Goal: Information Seeking & Learning: Learn about a topic

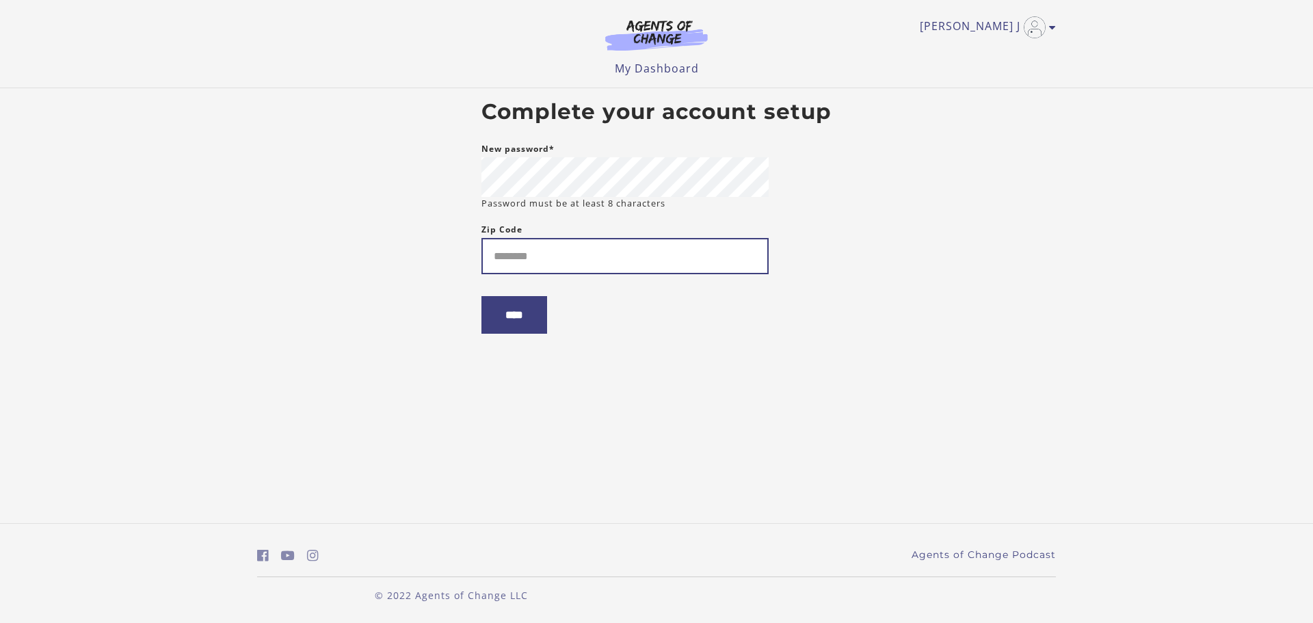
click at [588, 243] on input "Zip Code" at bounding box center [624, 256] width 287 height 36
type input "*****"
click at [516, 323] on input "****" at bounding box center [514, 315] width 66 height 38
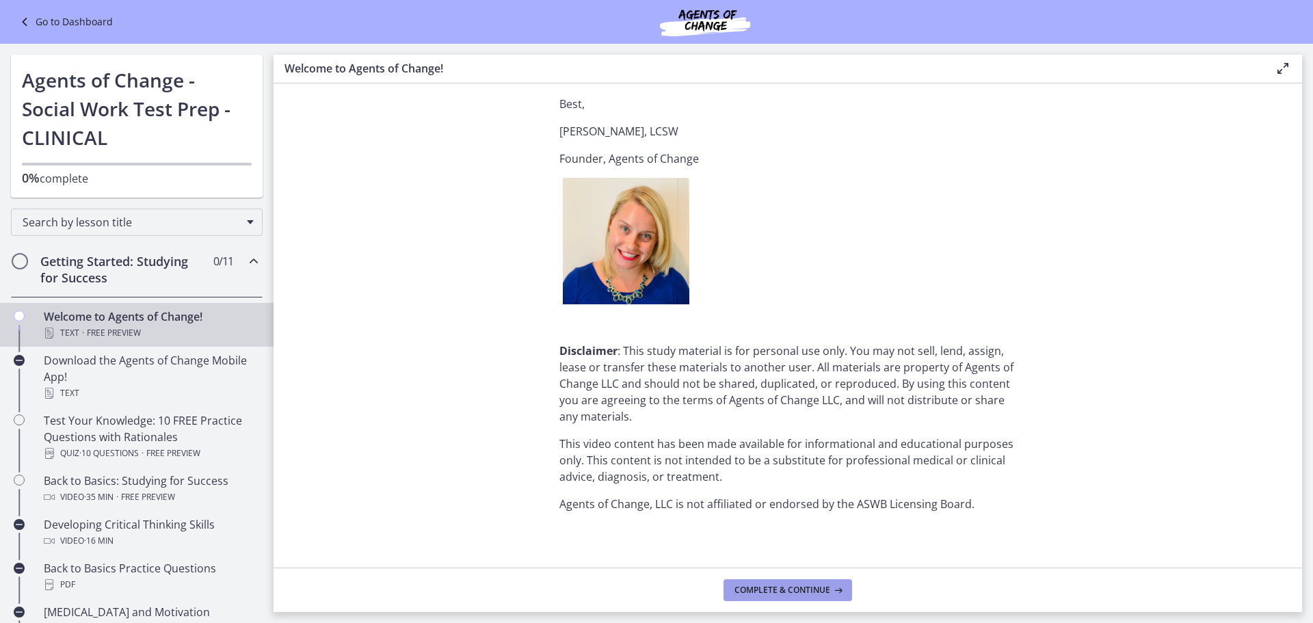
scroll to position [1647, 0]
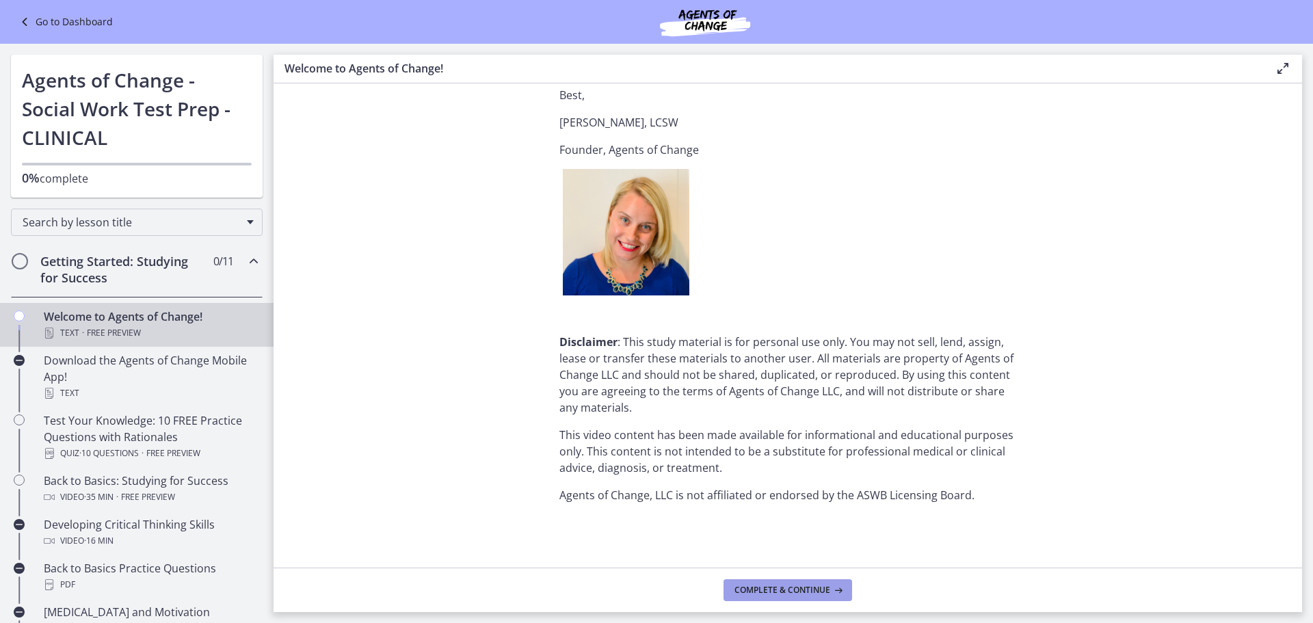
click at [785, 588] on span "Complete & continue" at bounding box center [782, 590] width 96 height 11
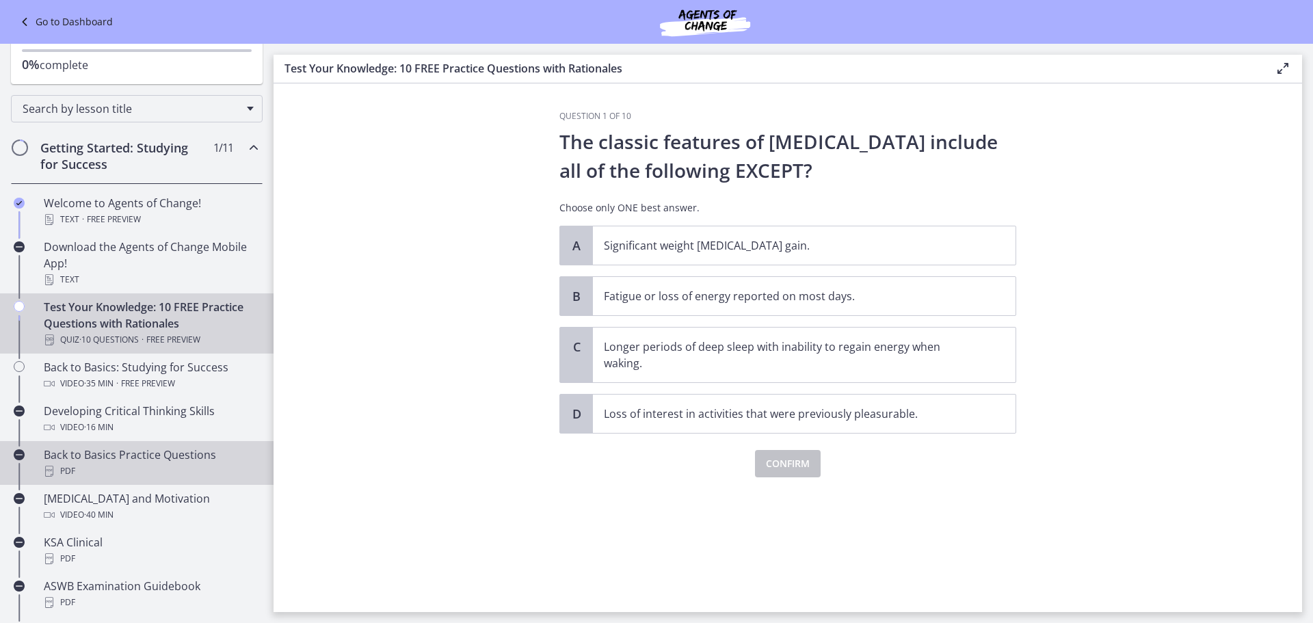
scroll to position [137, 0]
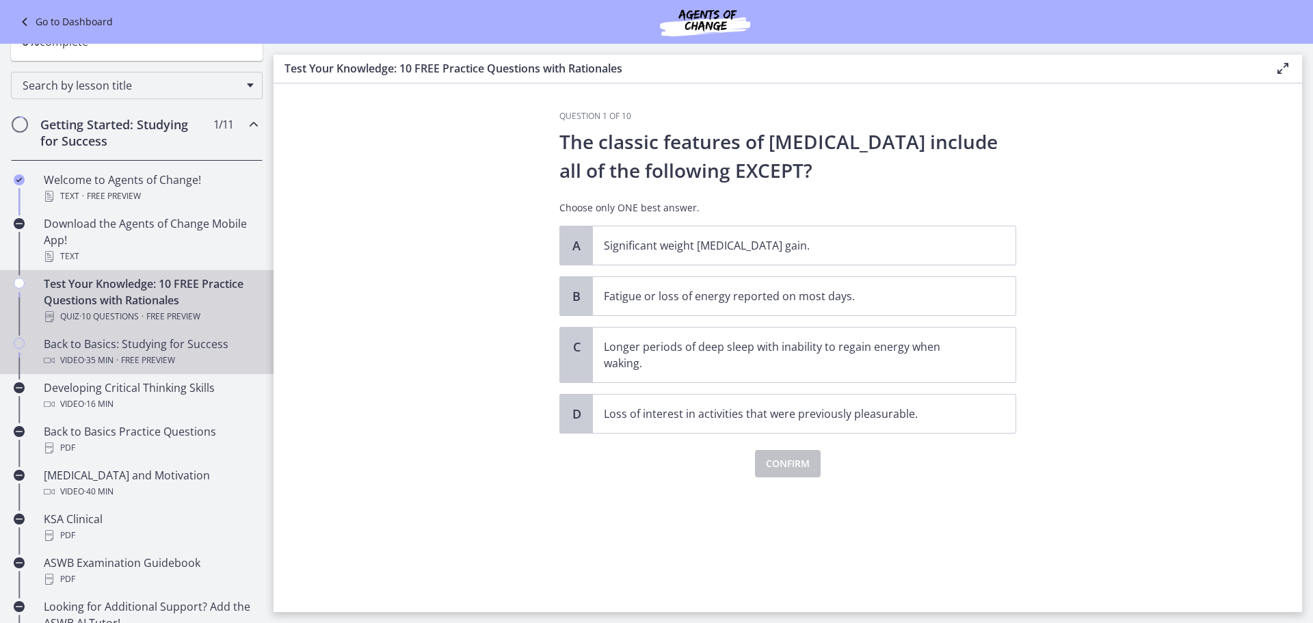
click at [142, 352] on span "Free preview" at bounding box center [148, 360] width 54 height 16
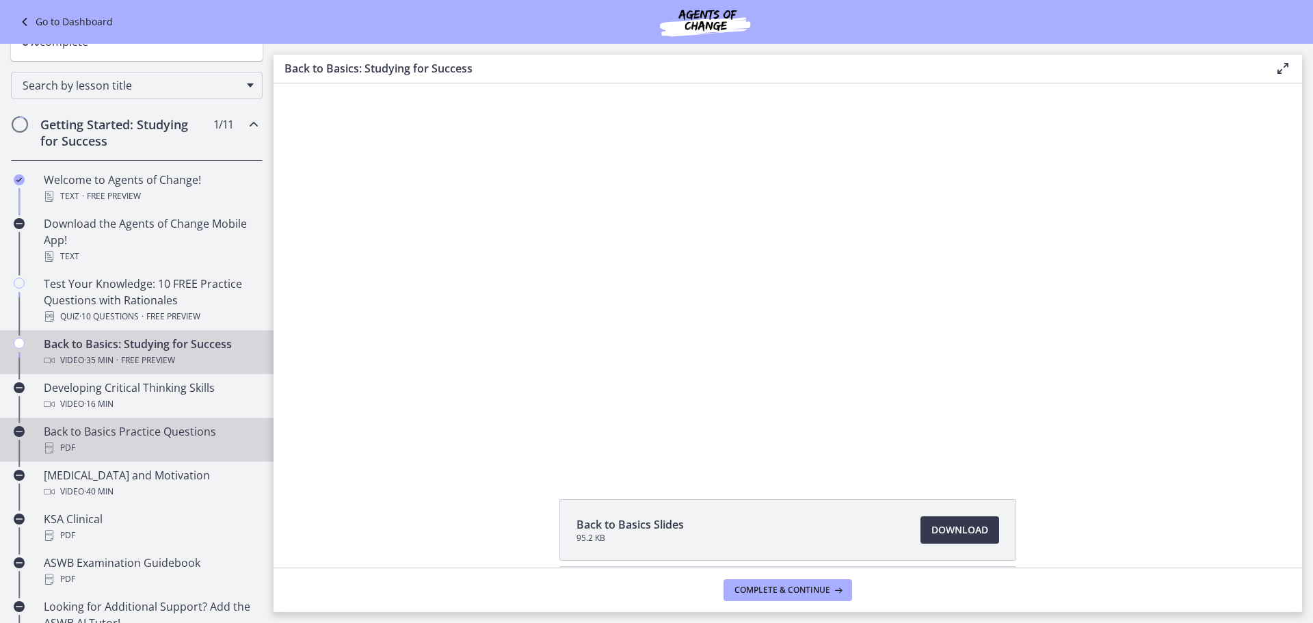
click at [118, 440] on div "PDF" at bounding box center [150, 448] width 213 height 16
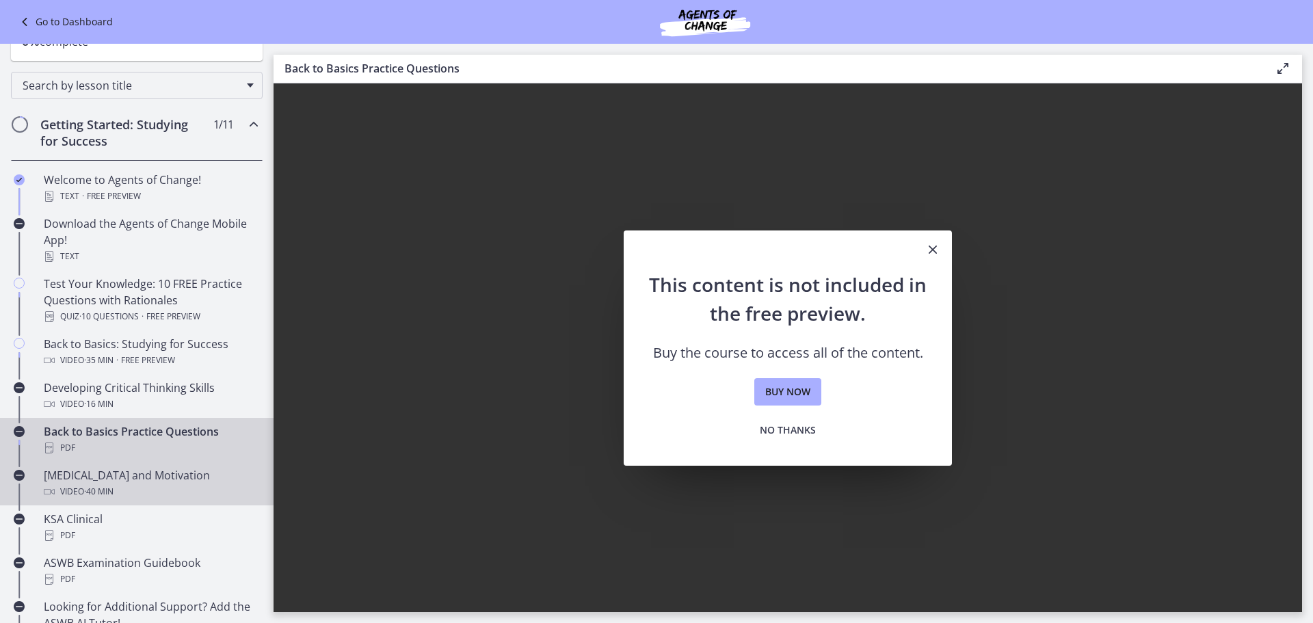
click at [85, 481] on div "Test Anxiety and Motivation Video · 40 min" at bounding box center [150, 483] width 213 height 33
click at [91, 475] on div "Test Anxiety and Motivation Video · 40 min" at bounding box center [150, 483] width 213 height 33
click at [931, 246] on icon "Close" at bounding box center [932, 249] width 16 height 16
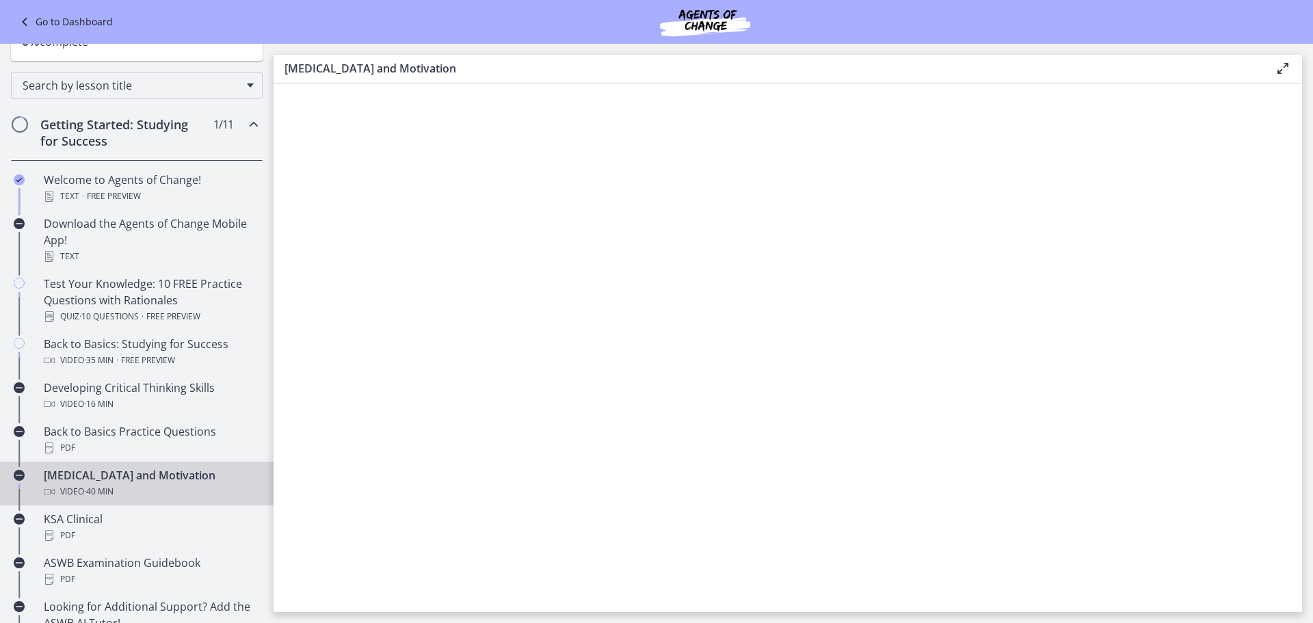
click at [88, 479] on div "Test Anxiety and Motivation Video · 40 min" at bounding box center [150, 483] width 213 height 33
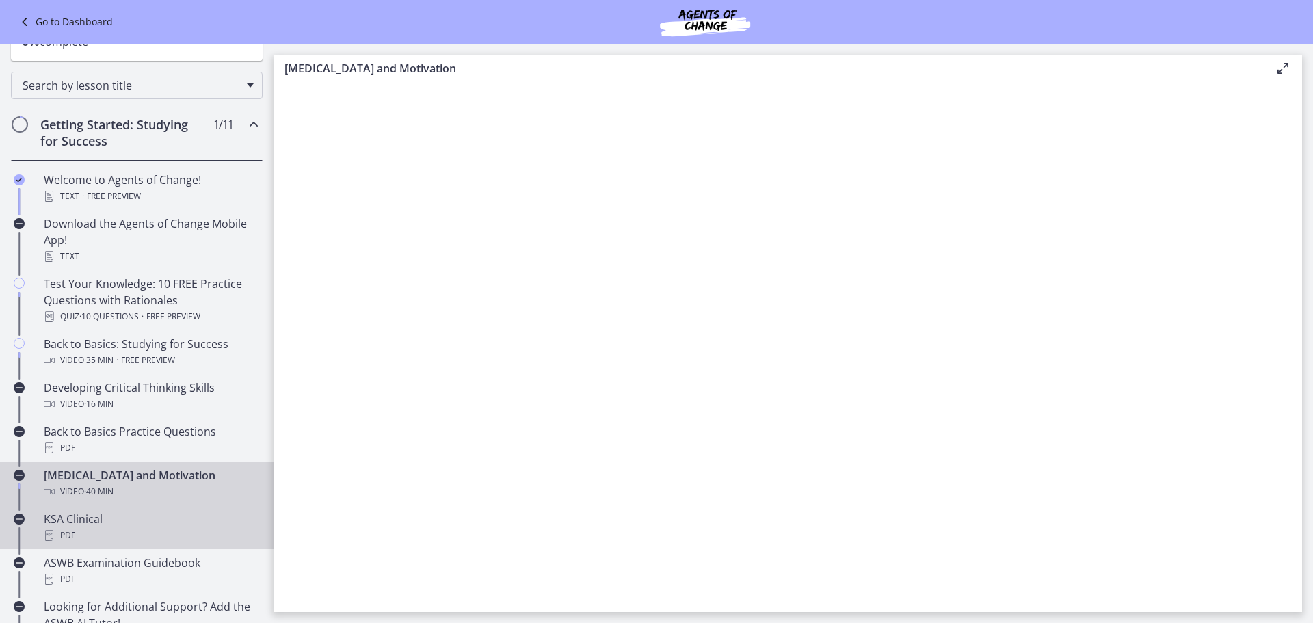
click at [83, 525] on div "KSA Clinical PDF" at bounding box center [150, 527] width 213 height 33
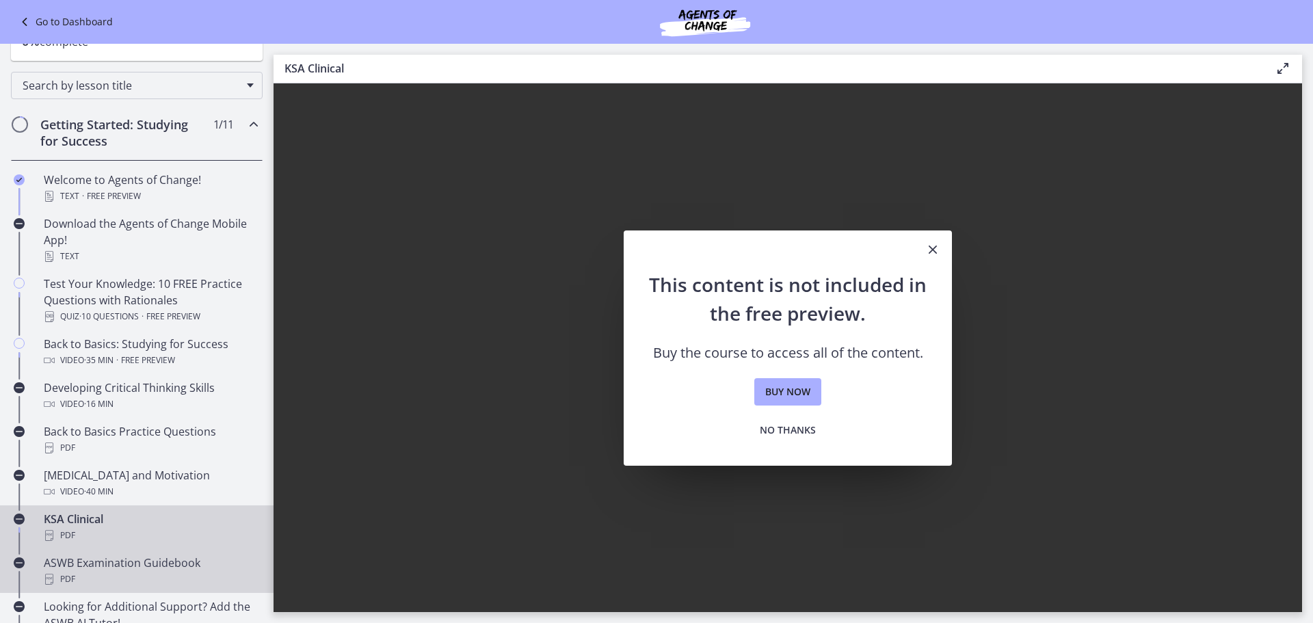
click at [76, 565] on div "ASWB Examination Guidebook PDF" at bounding box center [150, 571] width 213 height 33
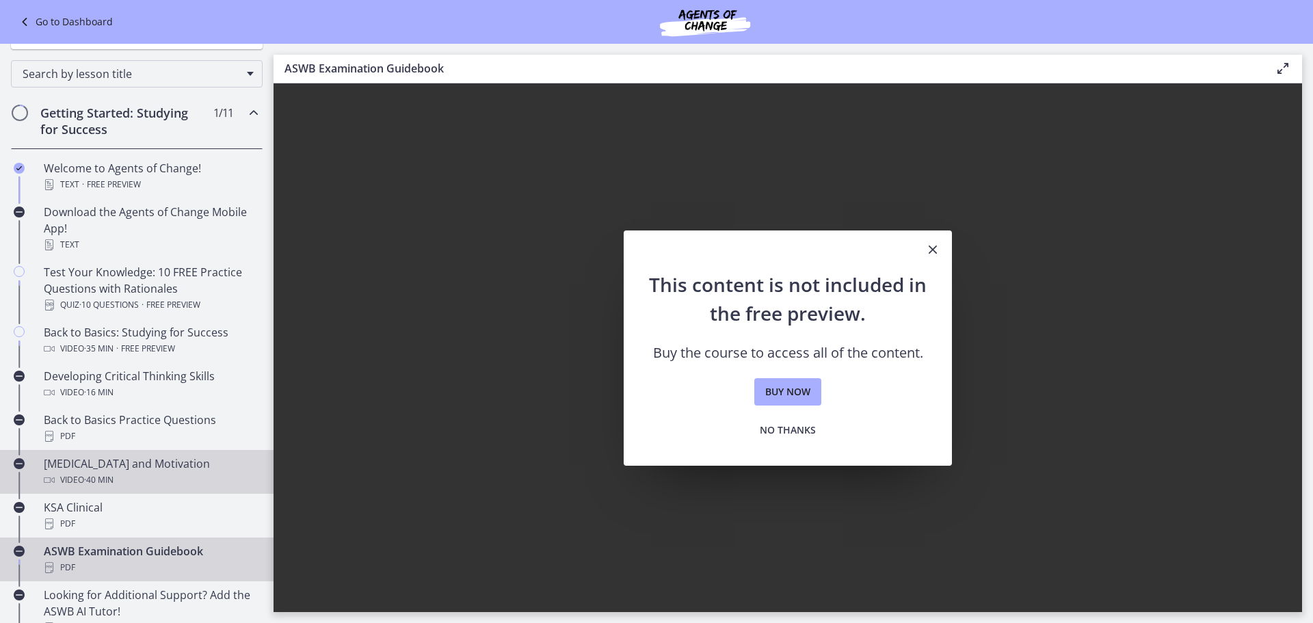
scroll to position [137, 0]
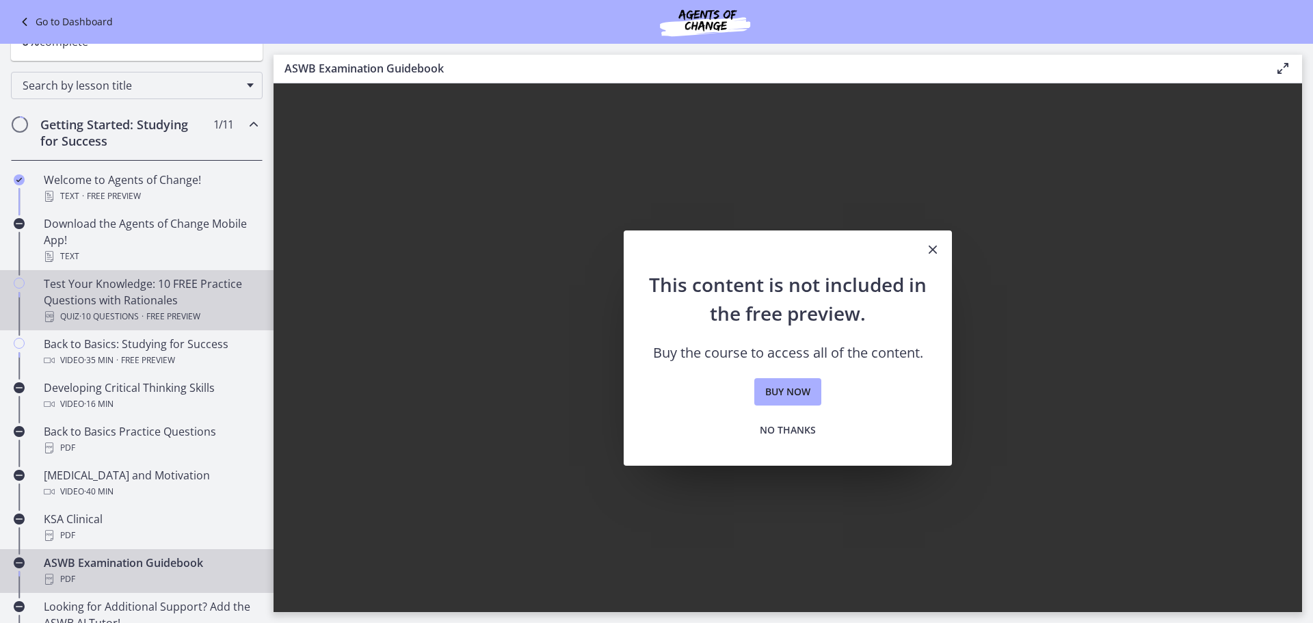
click at [116, 299] on div "Test Your Knowledge: 10 FREE Practice Questions with Rationales Quiz · 10 Quest…" at bounding box center [150, 300] width 213 height 49
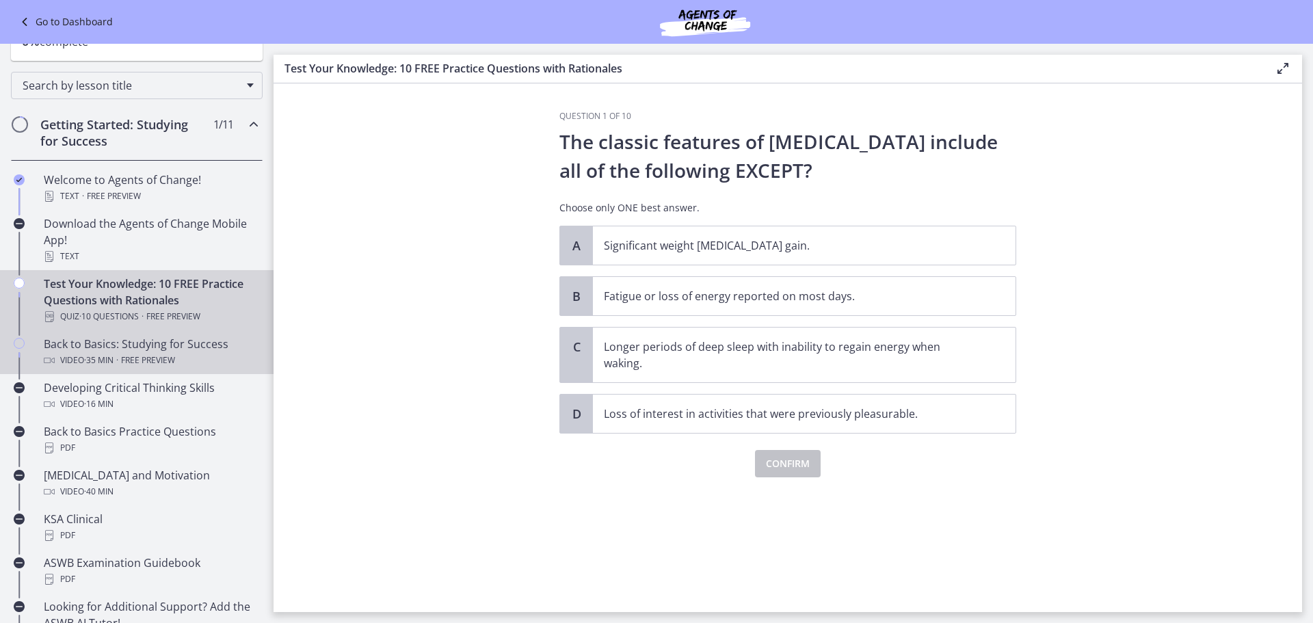
click at [114, 349] on div "Back to Basics: Studying for Success Video · 35 min · Free preview" at bounding box center [150, 352] width 213 height 33
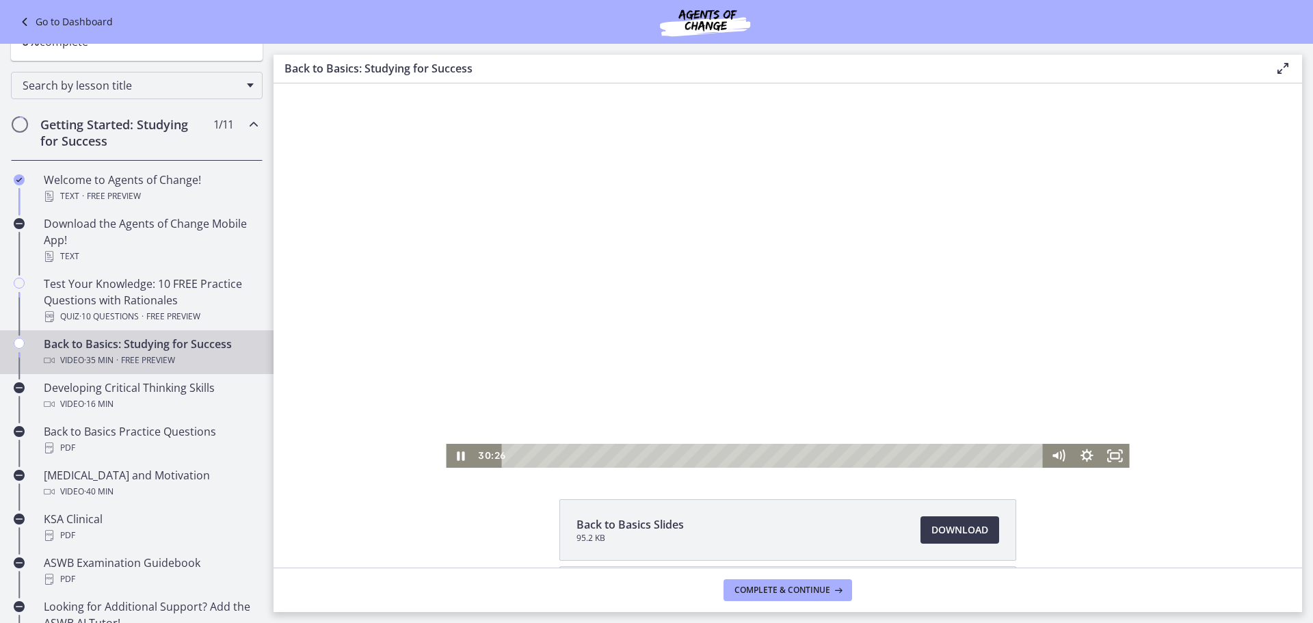
click at [1046, 409] on div "Click for sound @keyframes VOLUME_SMALL_WAVE_FLASH { 0% { opacity: 0; } 33% { o…" at bounding box center [787, 275] width 683 height 384
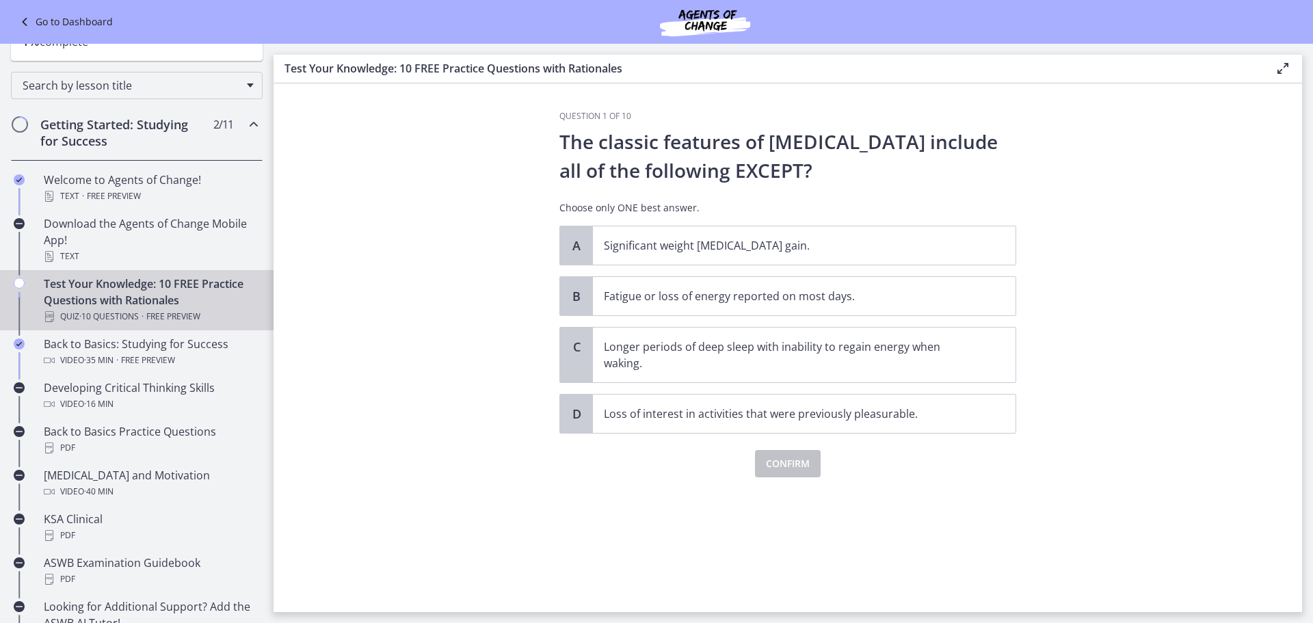
click at [61, 21] on link "Go to Dashboard" at bounding box center [64, 22] width 96 height 16
